Goal: Task Accomplishment & Management: Manage account settings

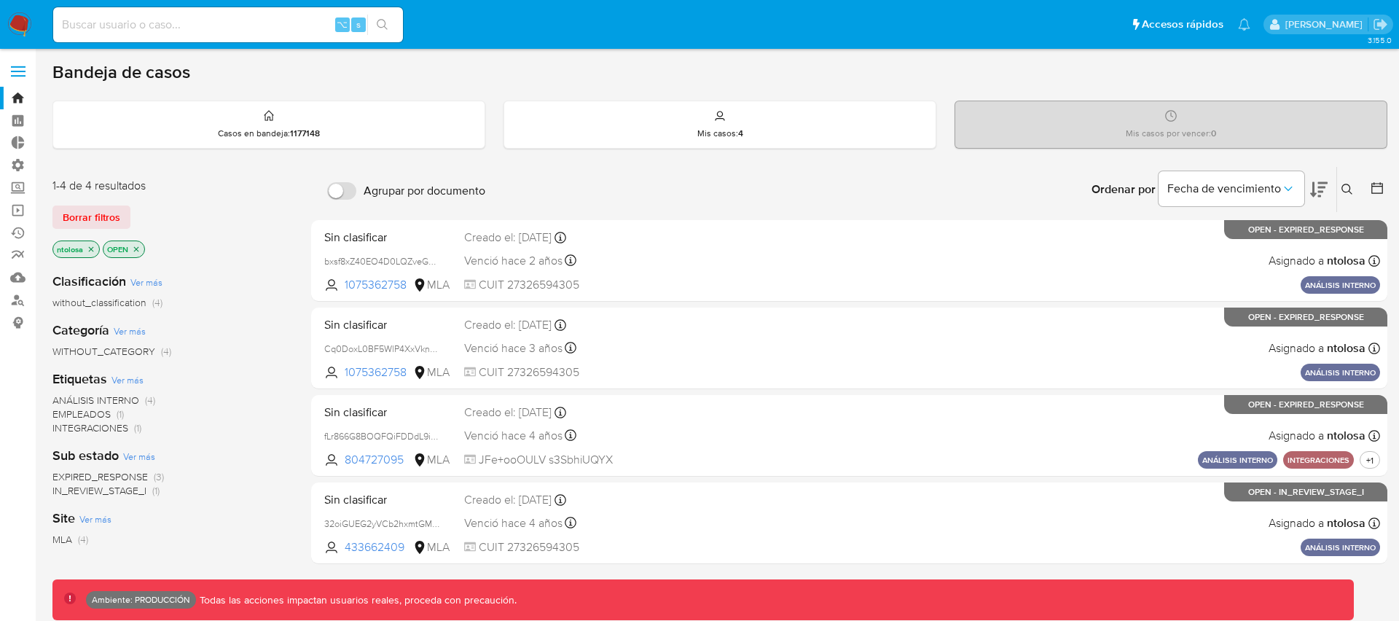
click at [497, 67] on div "Bandeja de casos" at bounding box center [719, 72] width 1334 height 22
click at [85, 221] on span "Borrar filtros" at bounding box center [92, 217] width 58 height 20
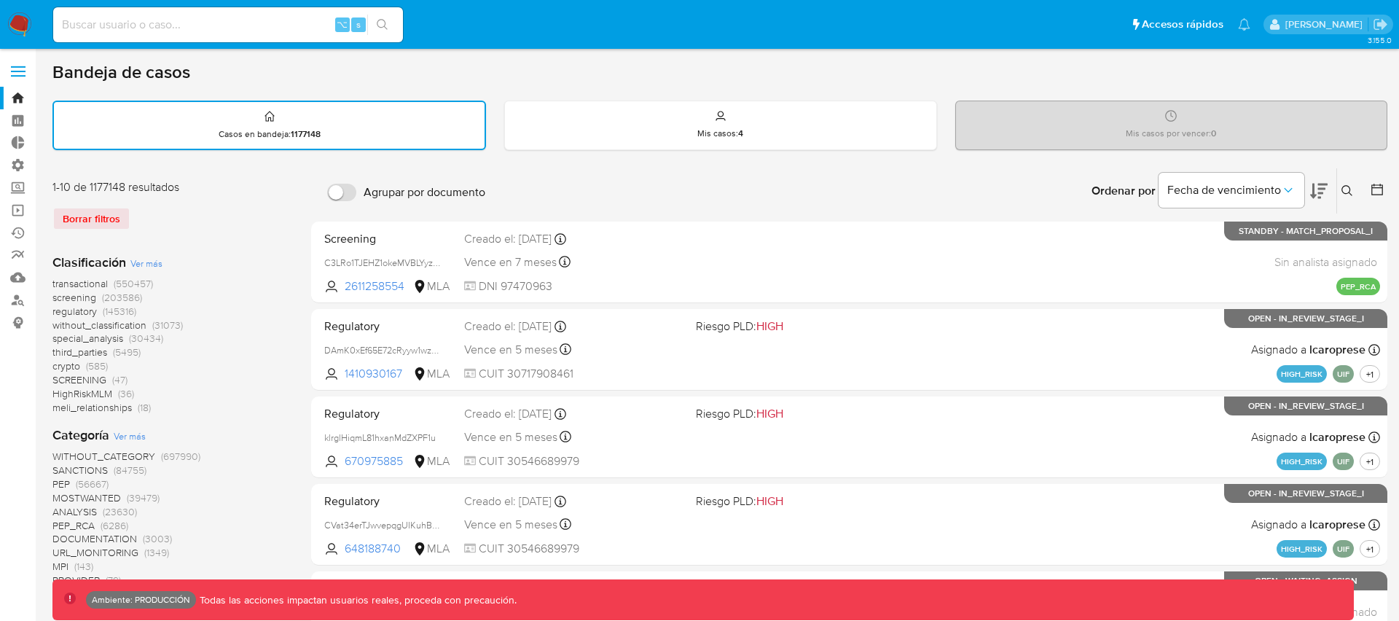
click at [104, 282] on span "transactional" at bounding box center [79, 283] width 55 height 15
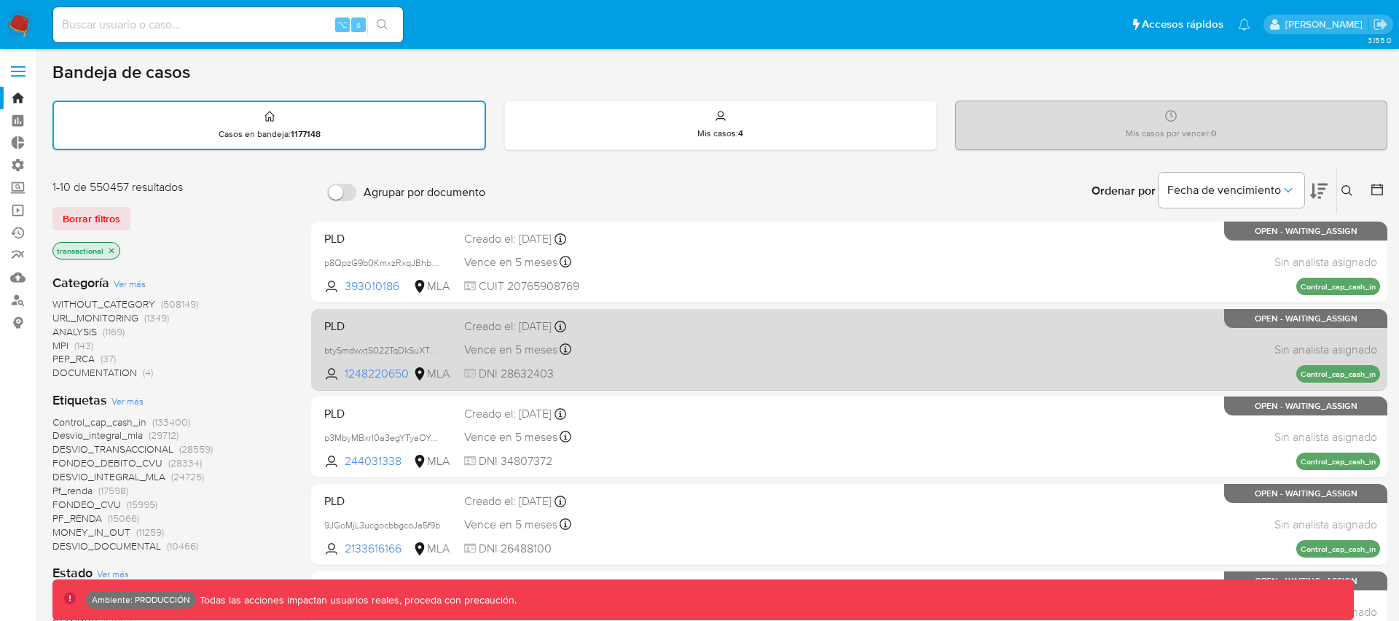
click at [693, 326] on div "PLD btySmdwxtS022TqDkSuXTOg4 1248220650 MLA Creado el: 26/06/2025 Creado el: 26…" at bounding box center [848, 349] width 1061 height 74
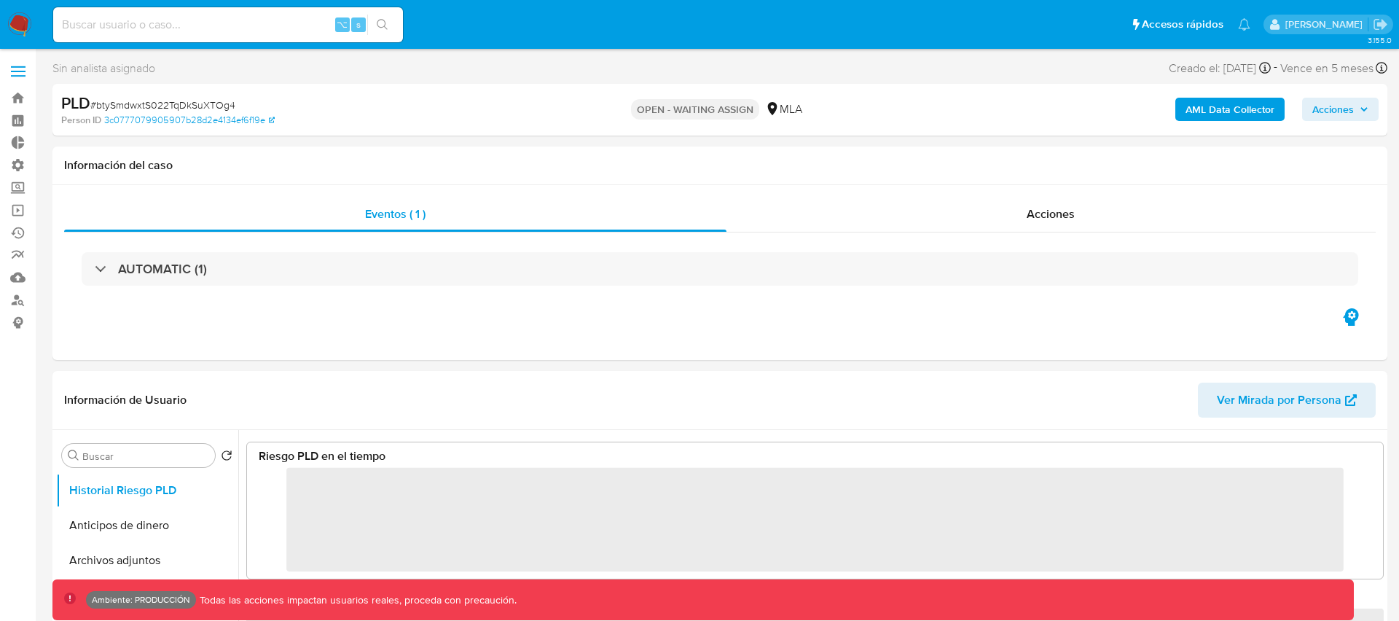
select select "10"
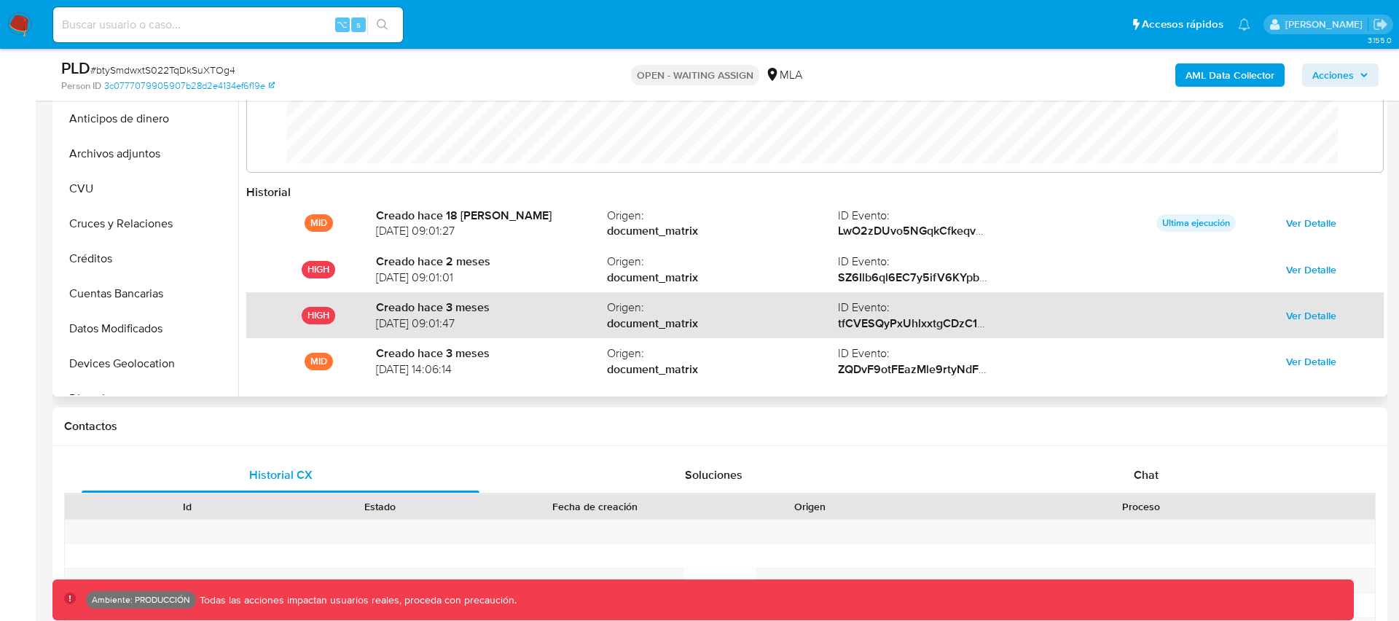
scroll to position [77, 0]
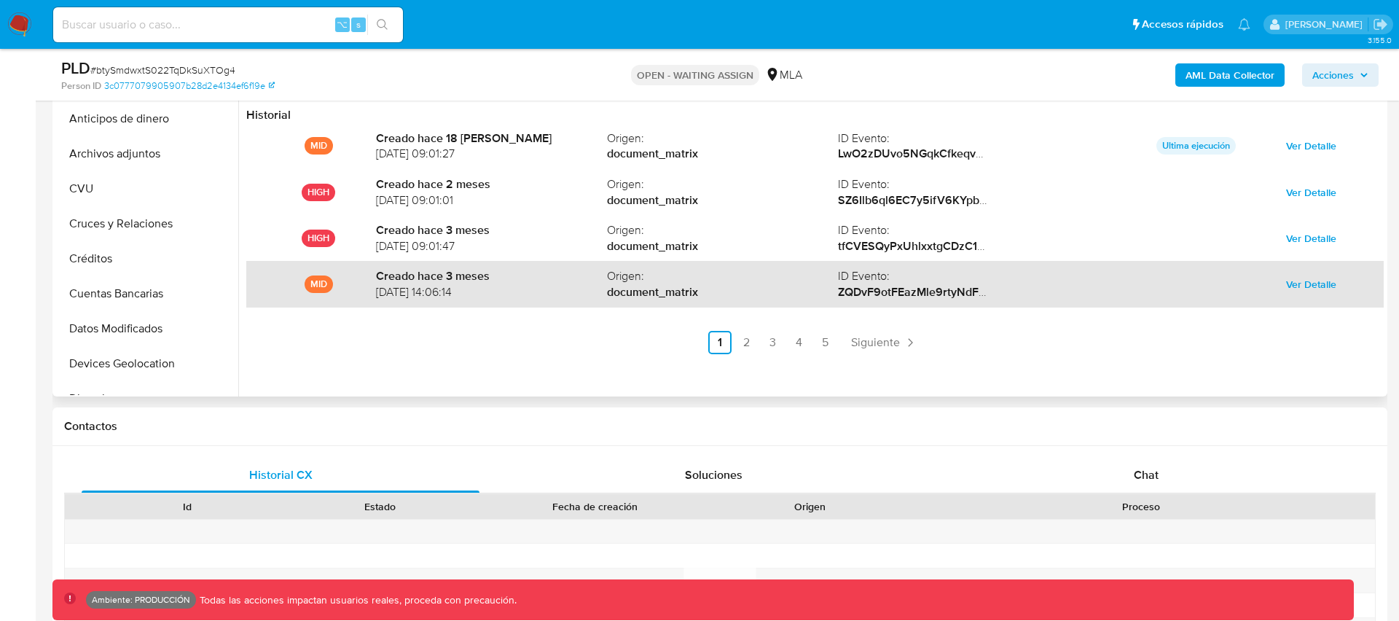
click at [1313, 283] on span "Ver Detalle" at bounding box center [1311, 284] width 50 height 20
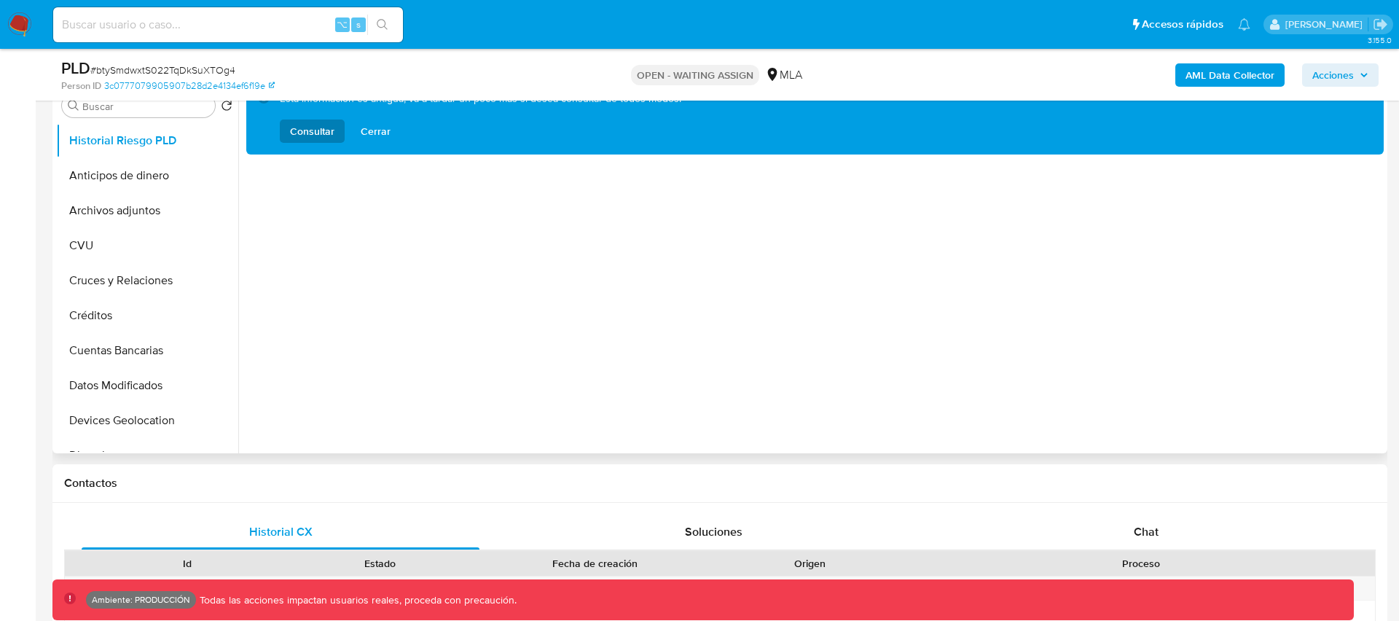
scroll to position [237, 0]
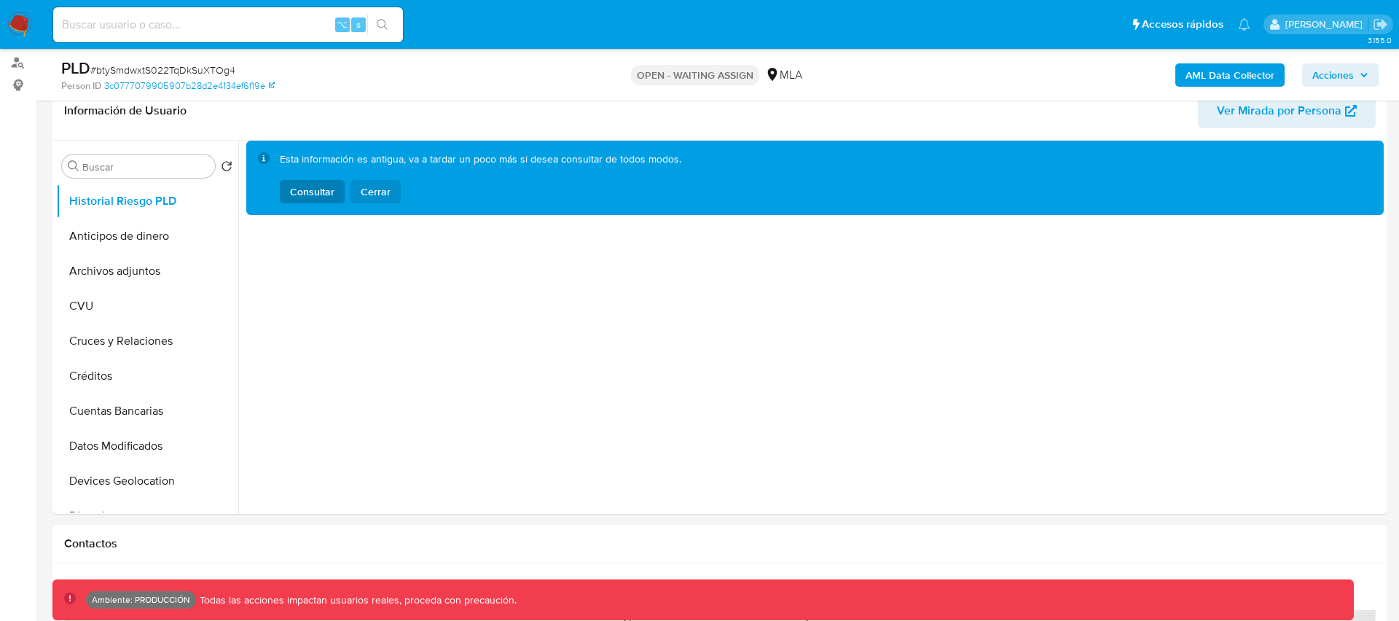
click at [372, 192] on span "Cerrar" at bounding box center [376, 191] width 30 height 23
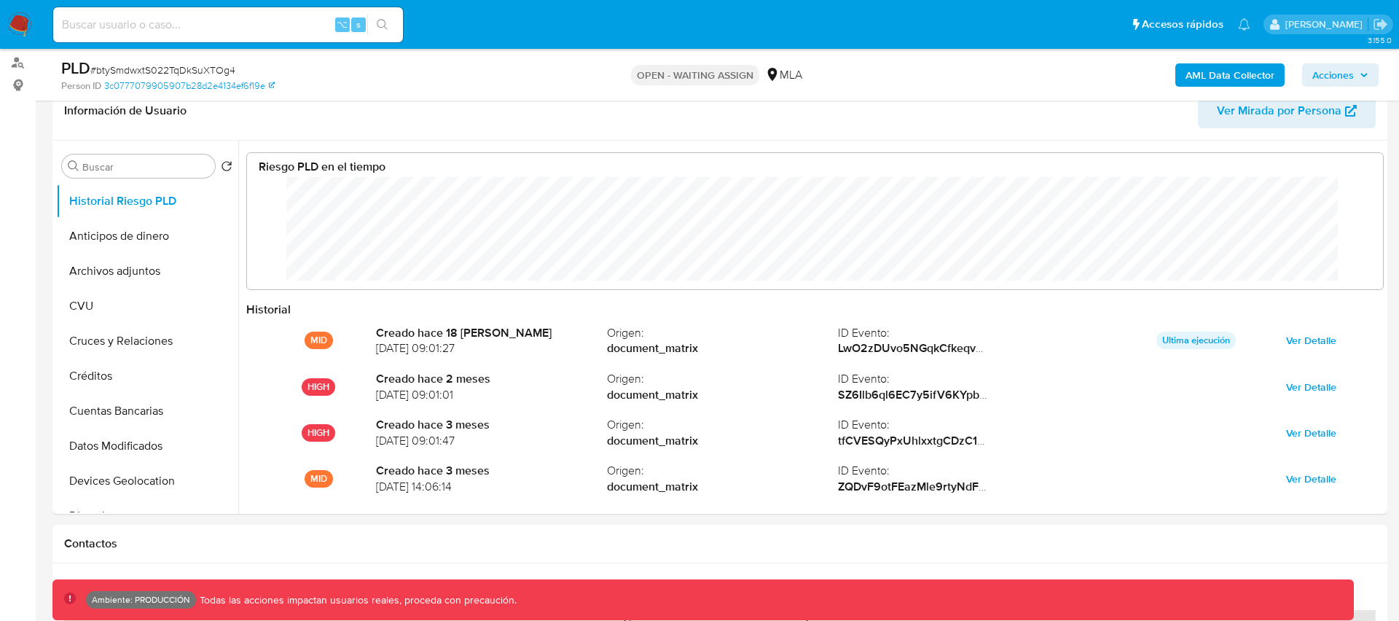
scroll to position [109, 1106]
click at [194, 24] on input at bounding box center [228, 24] width 350 height 19
type input "fravega"
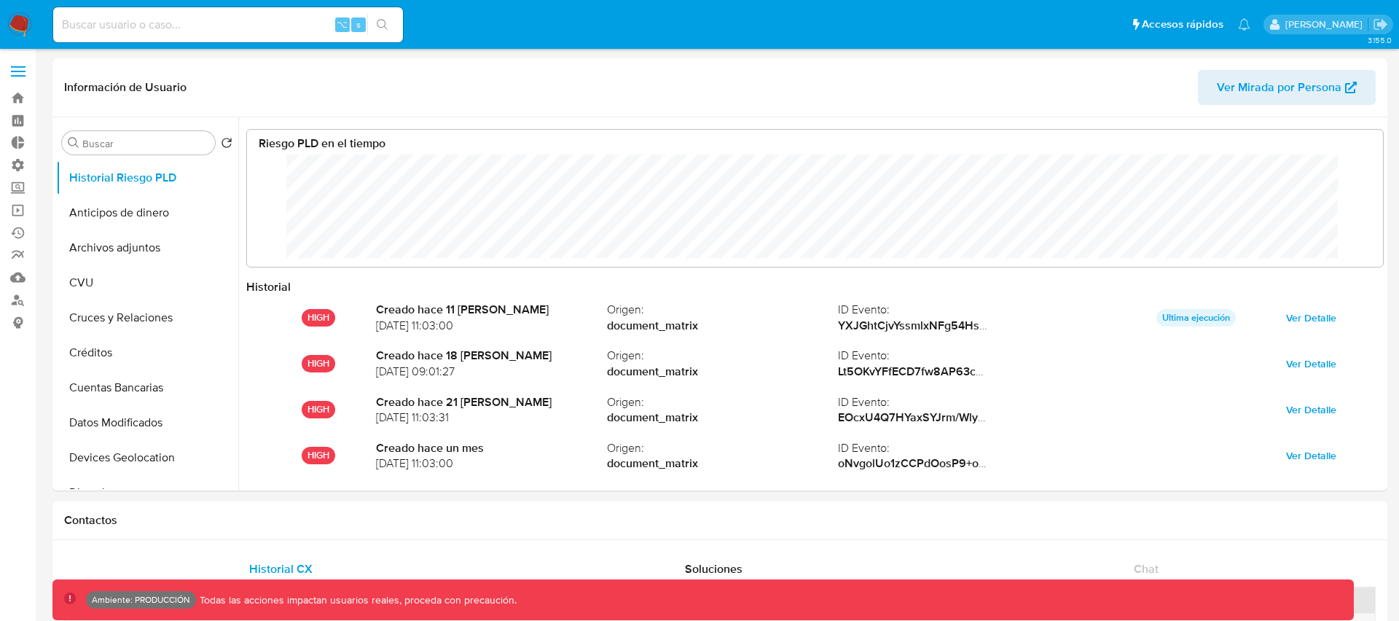
scroll to position [109, 1106]
select select "10"
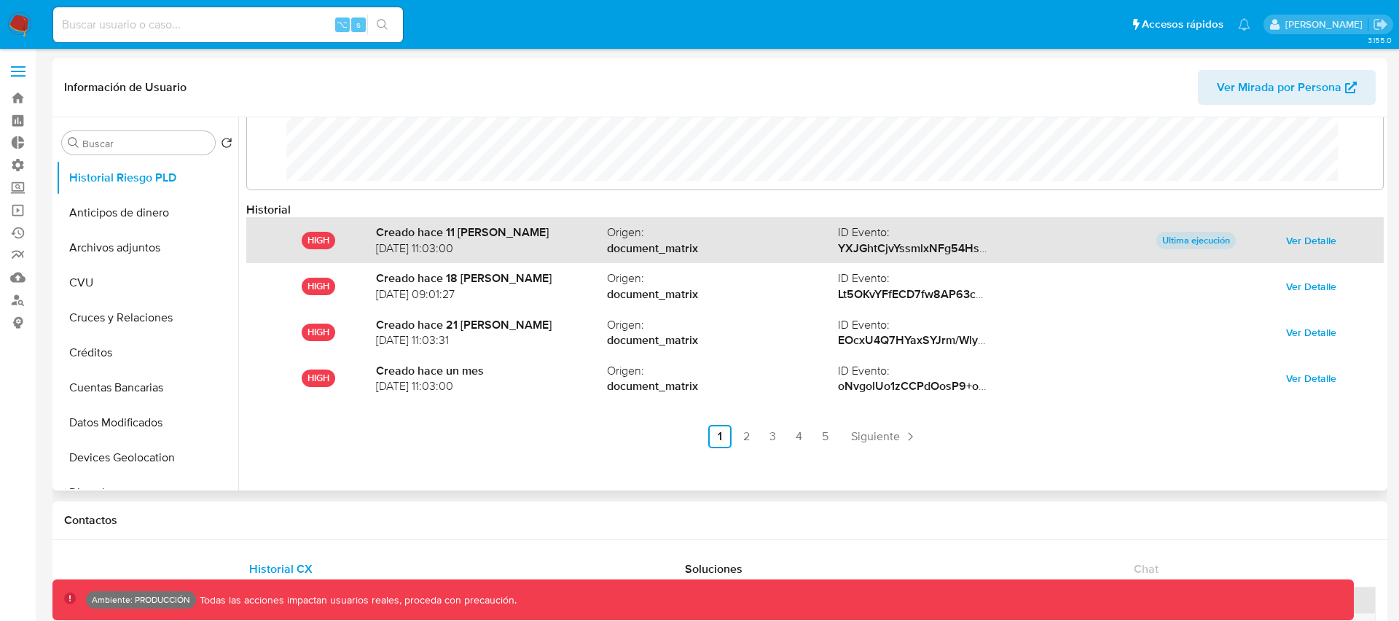
click at [1308, 240] on span "Ver Detalle" at bounding box center [1311, 240] width 50 height 20
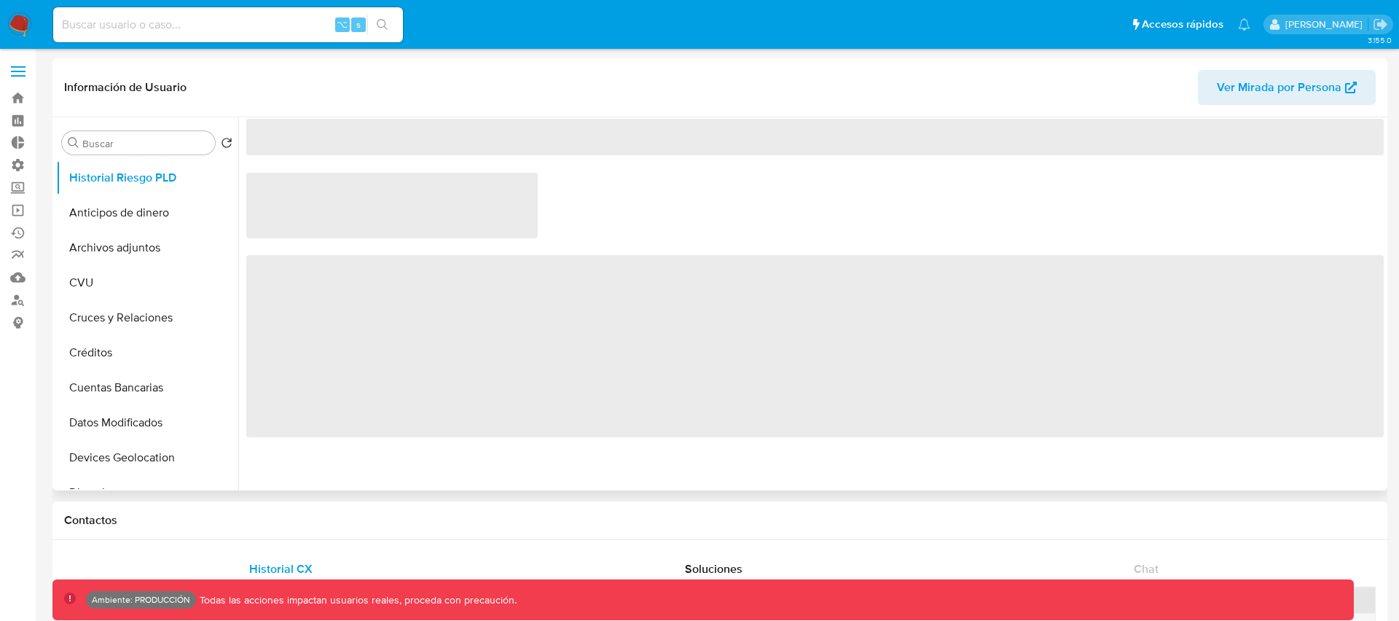
scroll to position [0, 0]
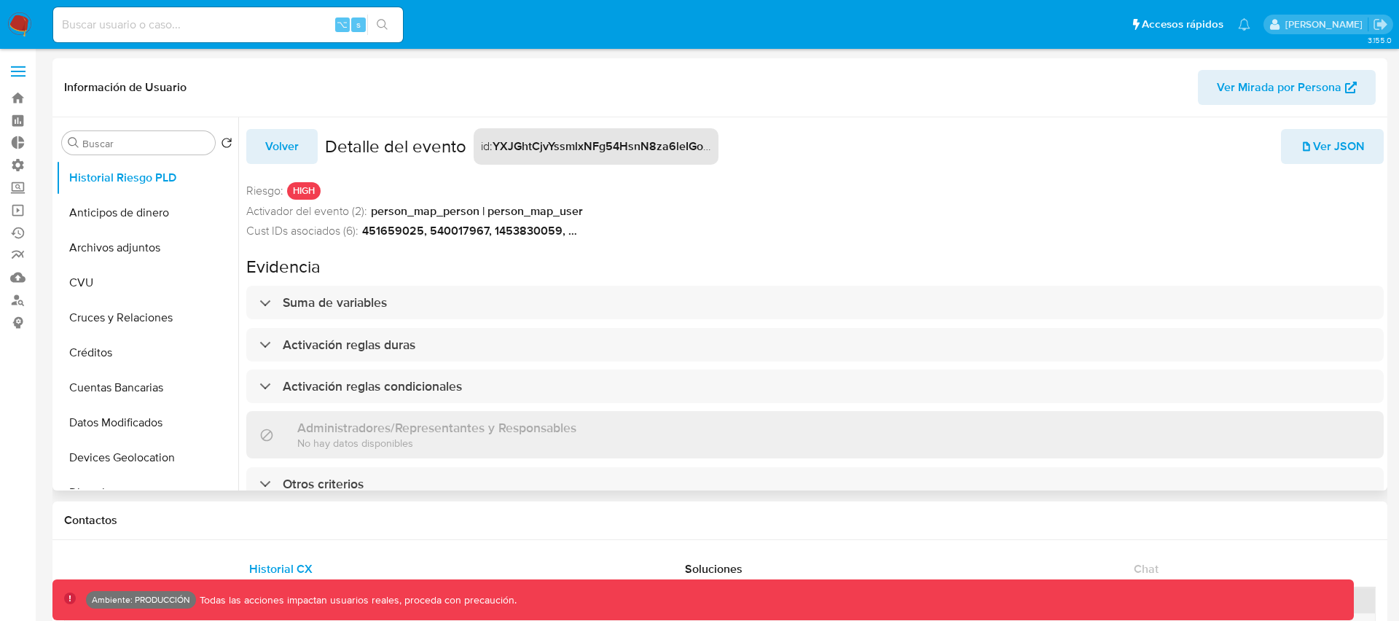
click at [1320, 149] on span "Ver JSON" at bounding box center [1331, 146] width 65 height 32
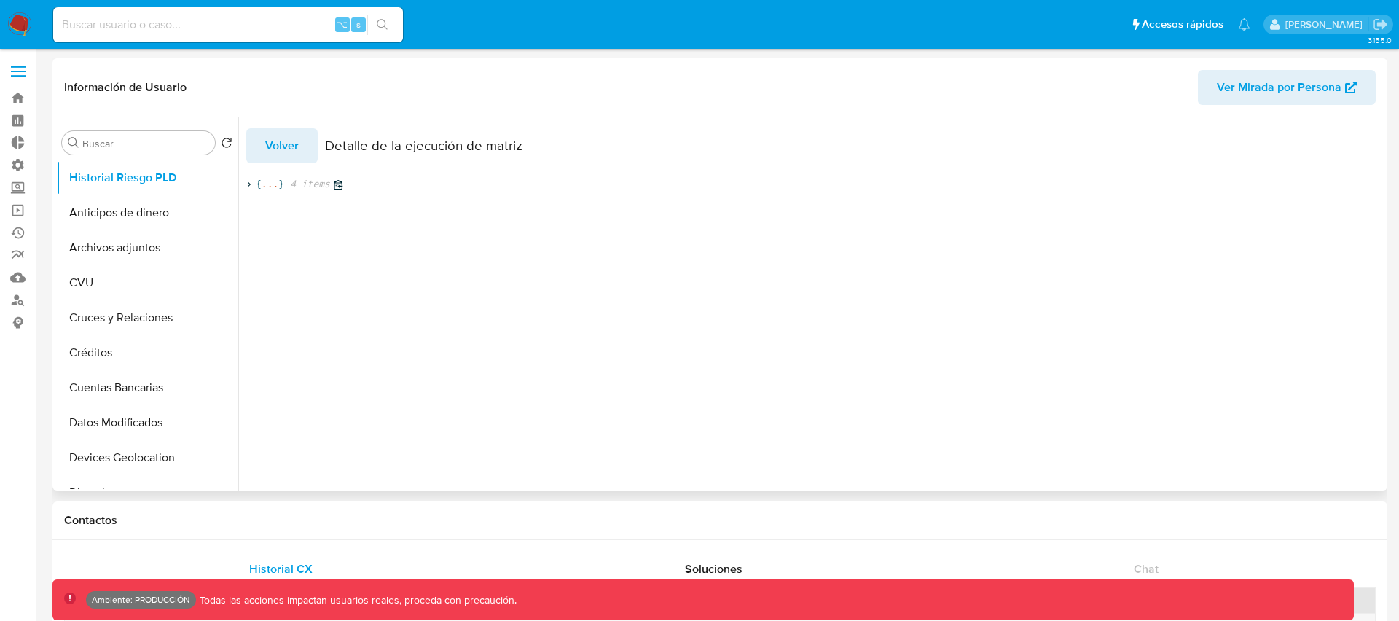
click at [248, 184] on icon at bounding box center [248, 184] width 9 height 9
click at [264, 207] on icon at bounding box center [264, 210] width 9 height 9
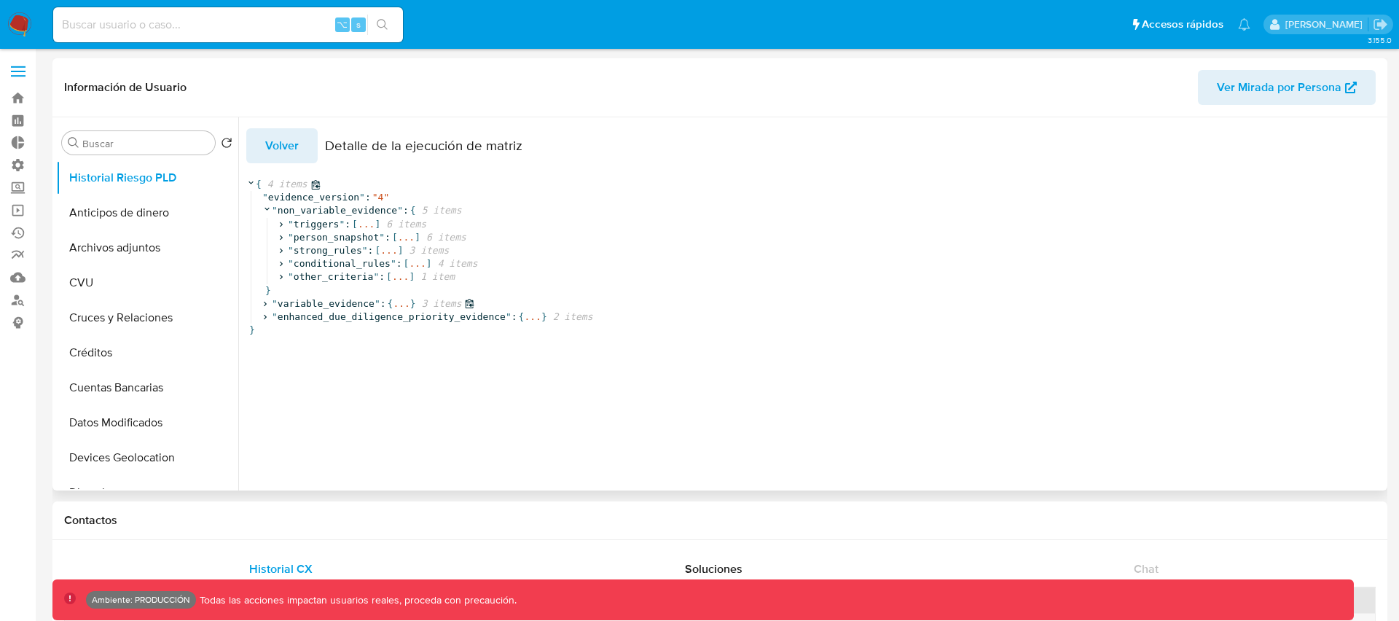
click at [267, 306] on icon at bounding box center [264, 303] width 9 height 9
click at [281, 330] on icon at bounding box center [281, 330] width 3 height 5
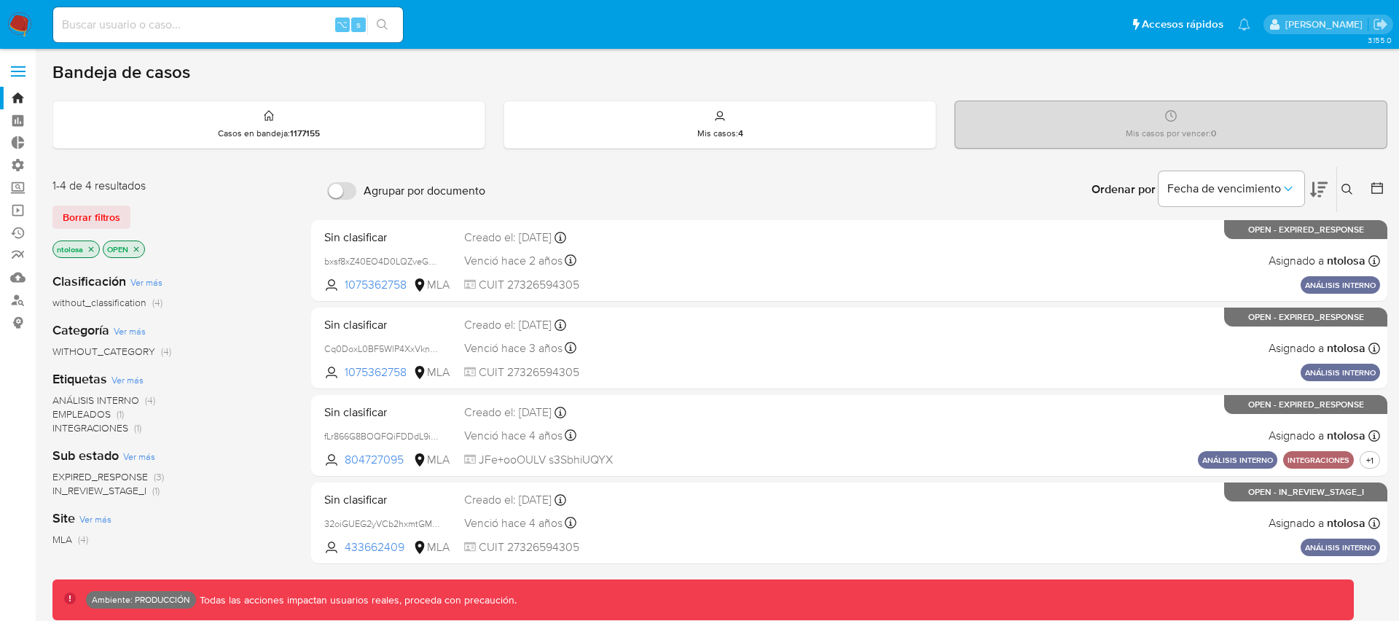
click at [93, 213] on span "Borrar filtros" at bounding box center [92, 217] width 58 height 20
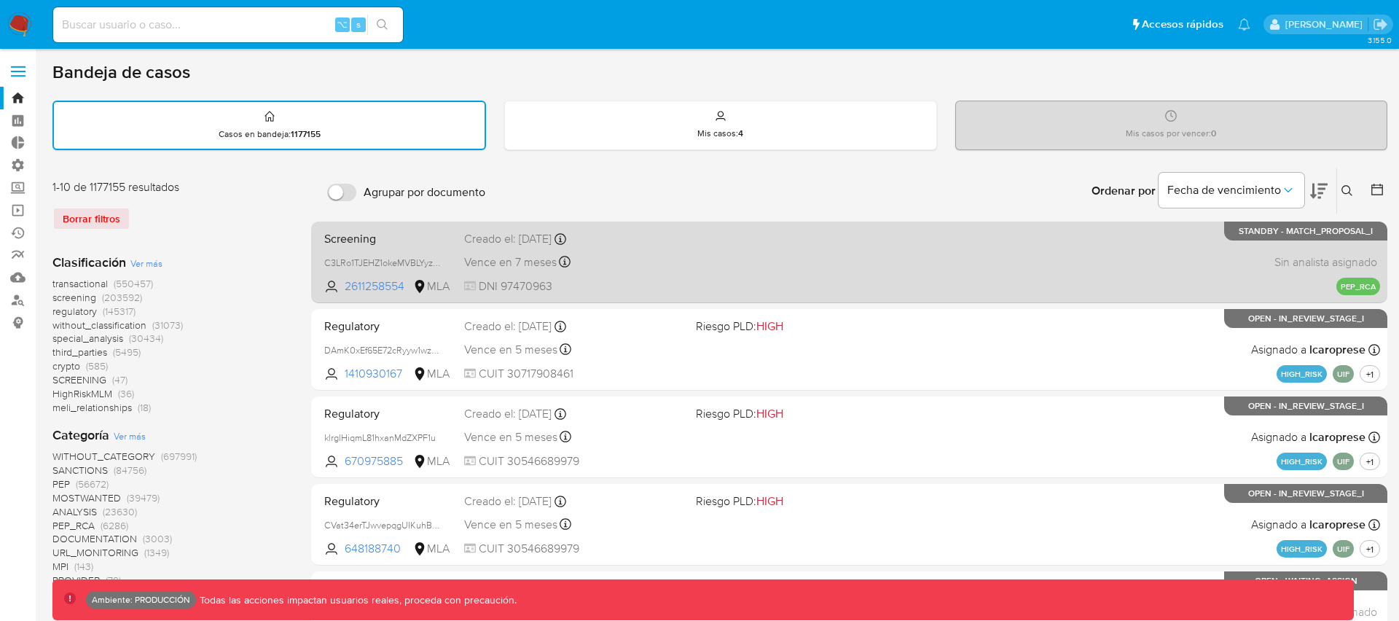
click at [650, 282] on span "DNI 97470963" at bounding box center [574, 286] width 220 height 16
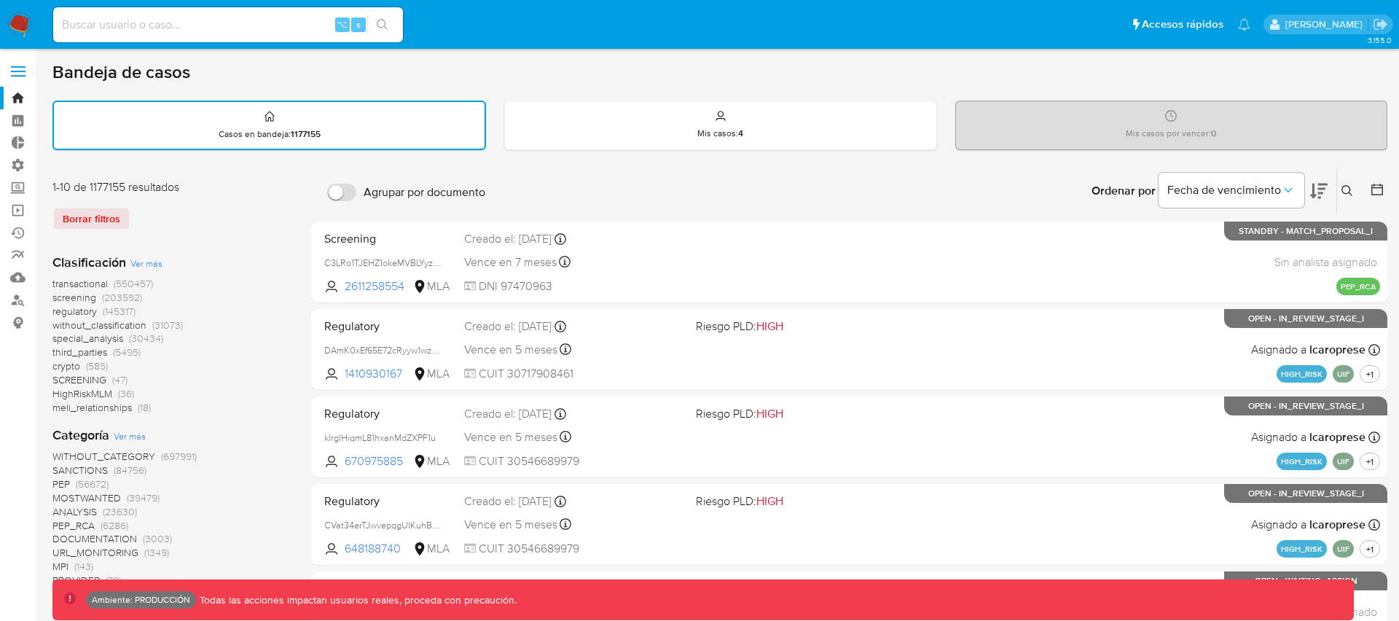
click at [88, 285] on span "transactional" at bounding box center [79, 283] width 55 height 15
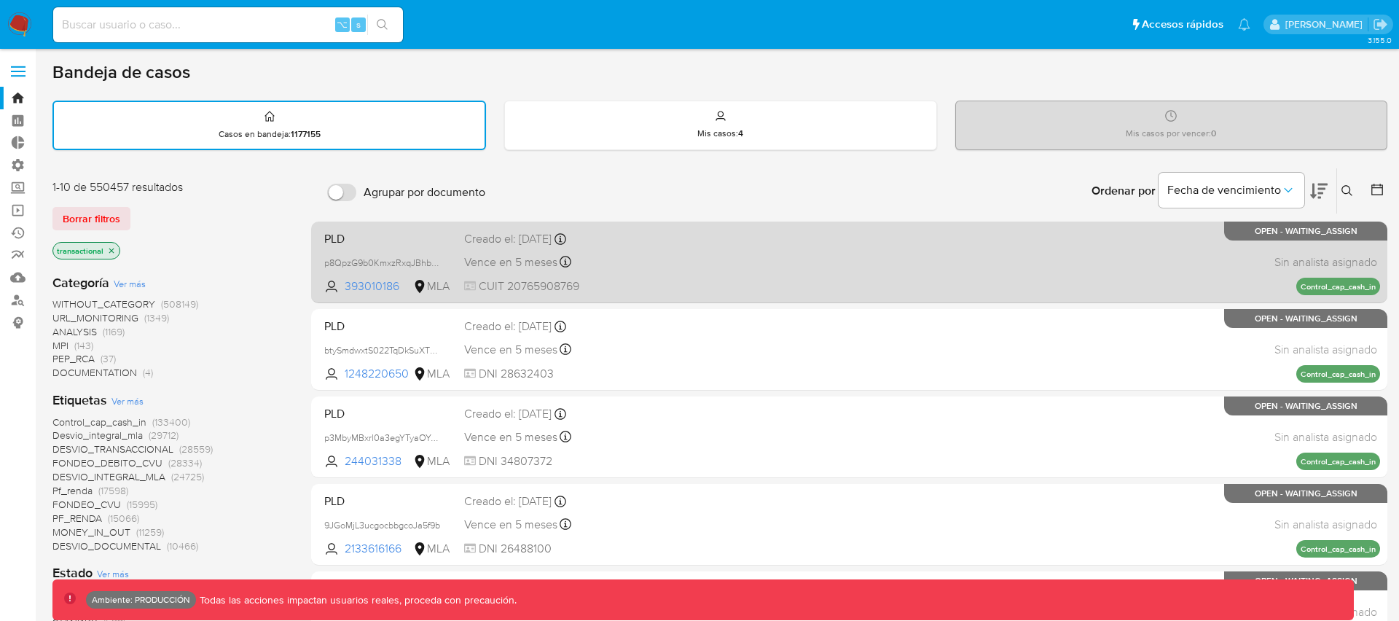
click at [712, 261] on div "PLD p8QpzG9b0KmxzRxqJBhbNdya 393010186 MLA Creado el: 26/06/2025 Creado el: 26/…" at bounding box center [848, 262] width 1061 height 74
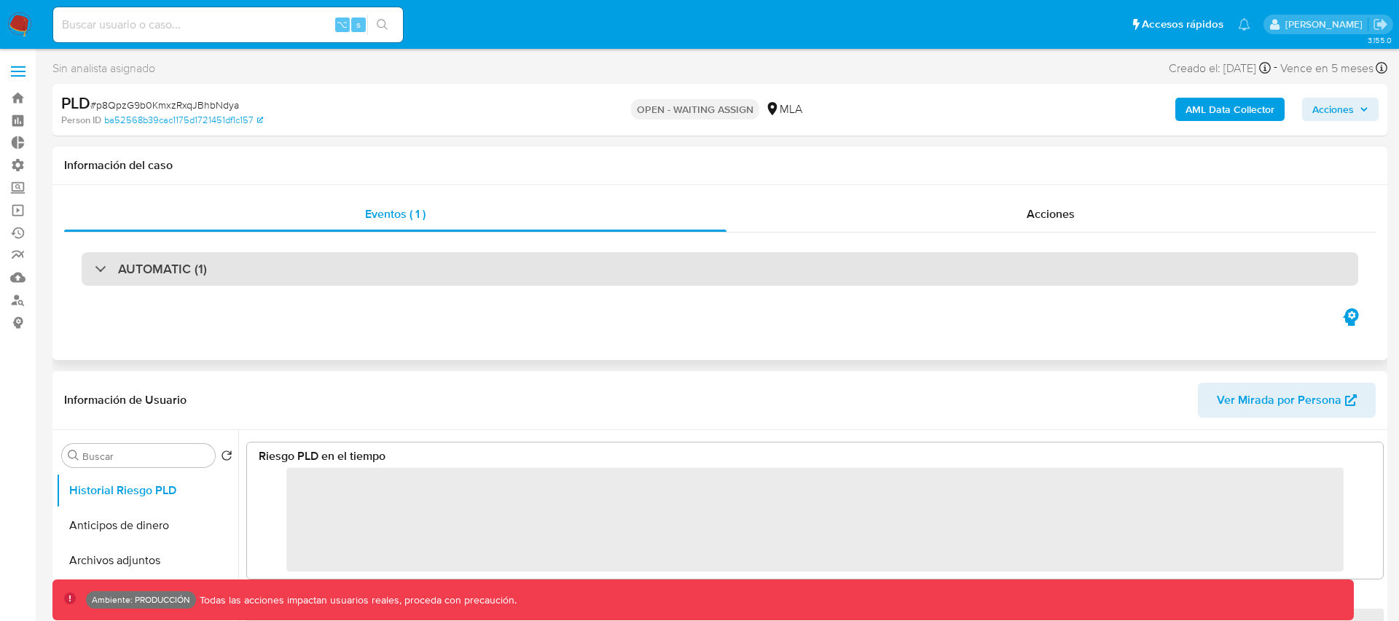
click at [102, 265] on div "AUTOMATIC (1)" at bounding box center [151, 269] width 112 height 16
select select "10"
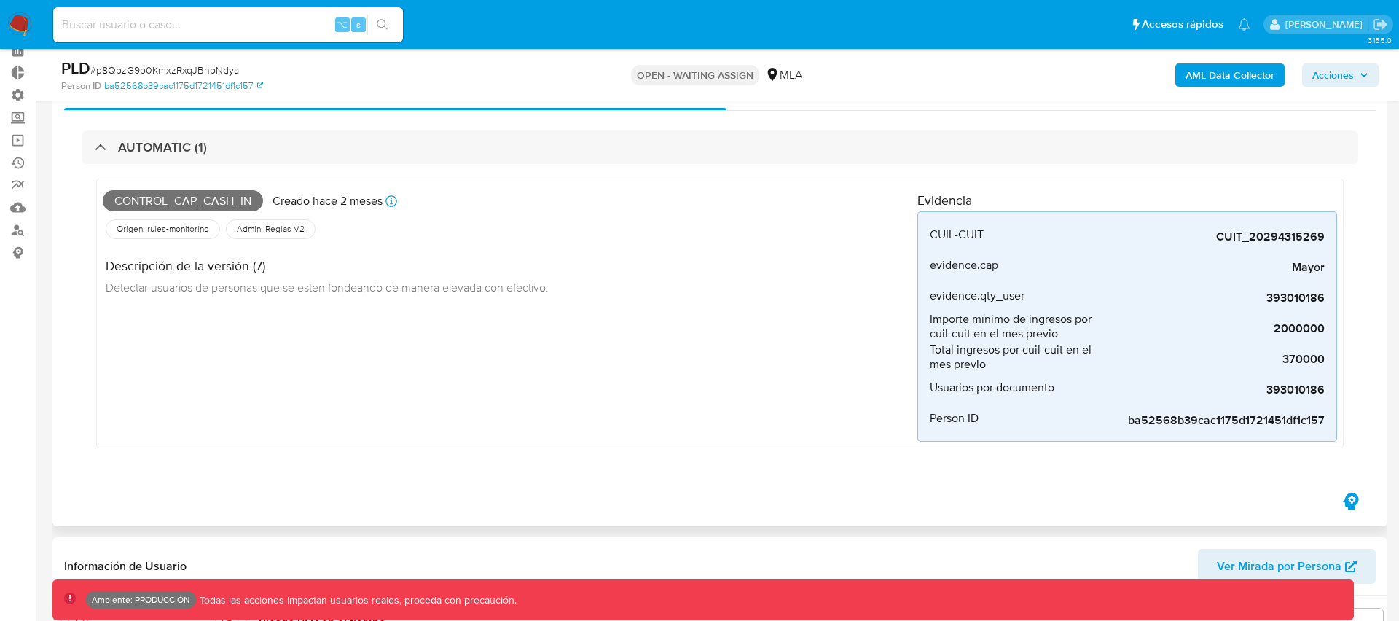
scroll to position [72, 0]
